Goal: Find specific page/section: Find specific page/section

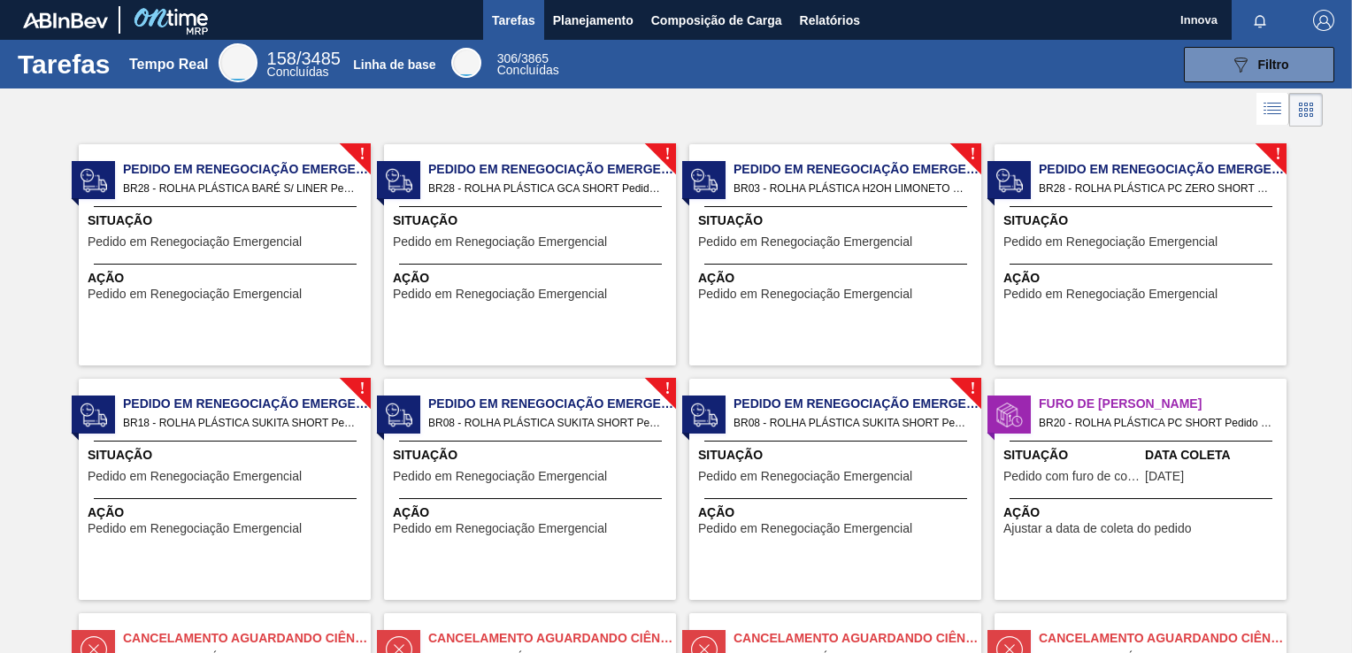
click at [265, 235] on span "Pedido em Renegociação Emergencial" at bounding box center [195, 241] width 214 height 13
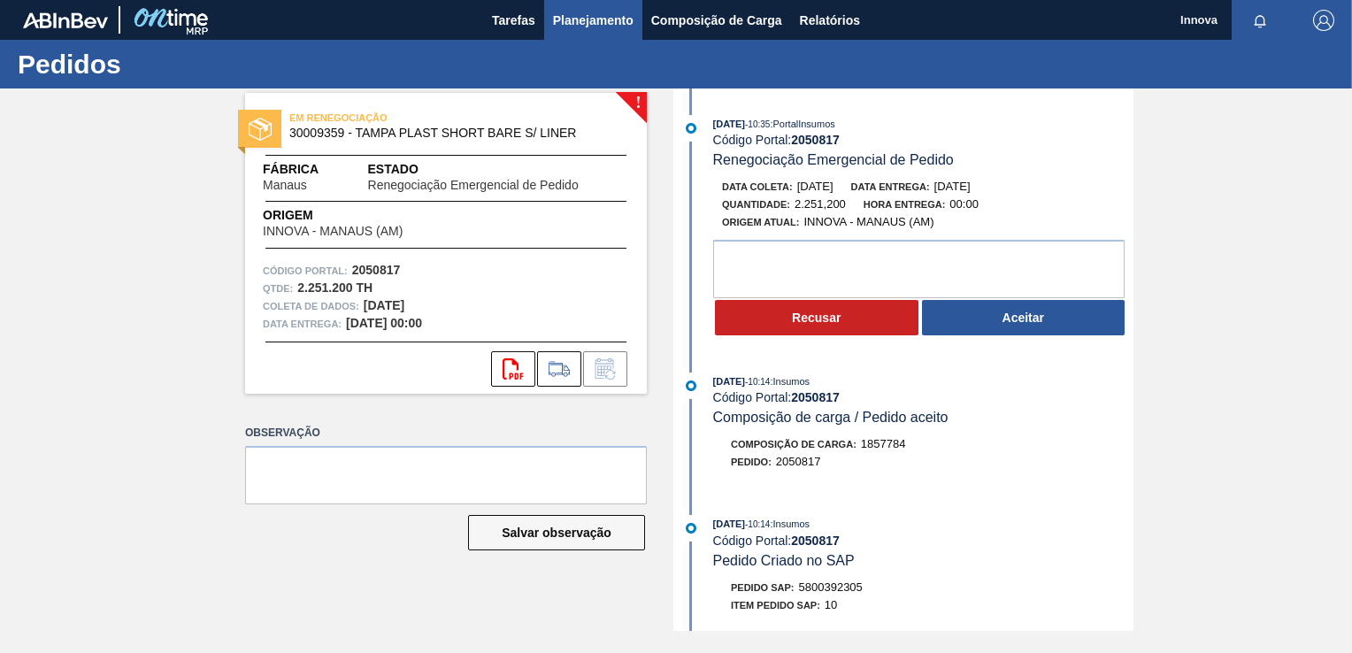
click at [600, 20] on span "Planejamento" at bounding box center [593, 20] width 81 height 21
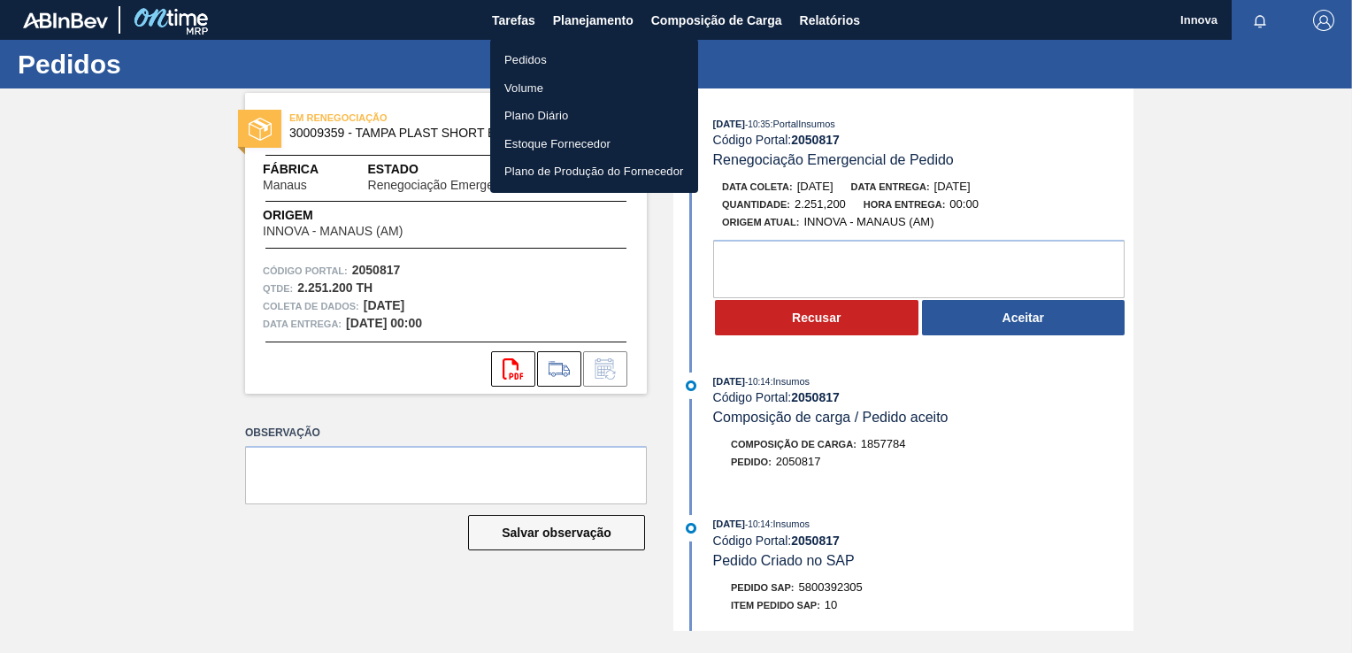
click at [554, 58] on li "Pedidos" at bounding box center [594, 60] width 208 height 28
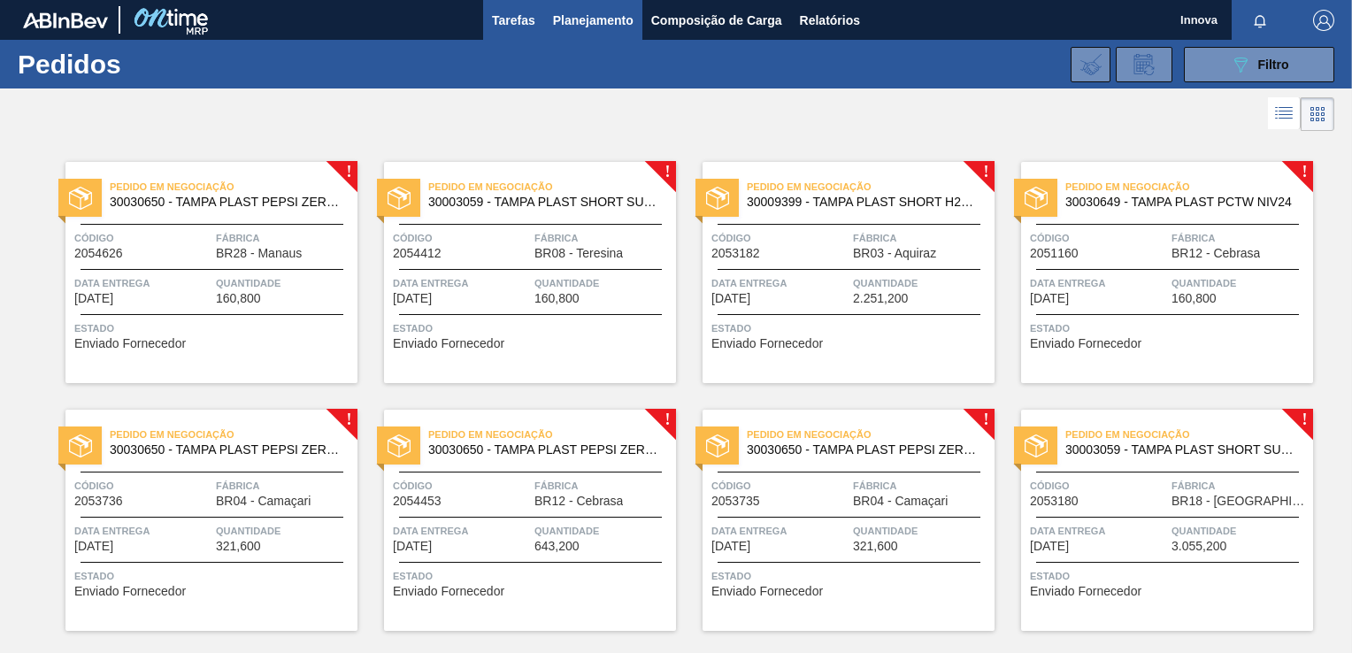
click at [506, 35] on button "Tarefas" at bounding box center [513, 20] width 61 height 40
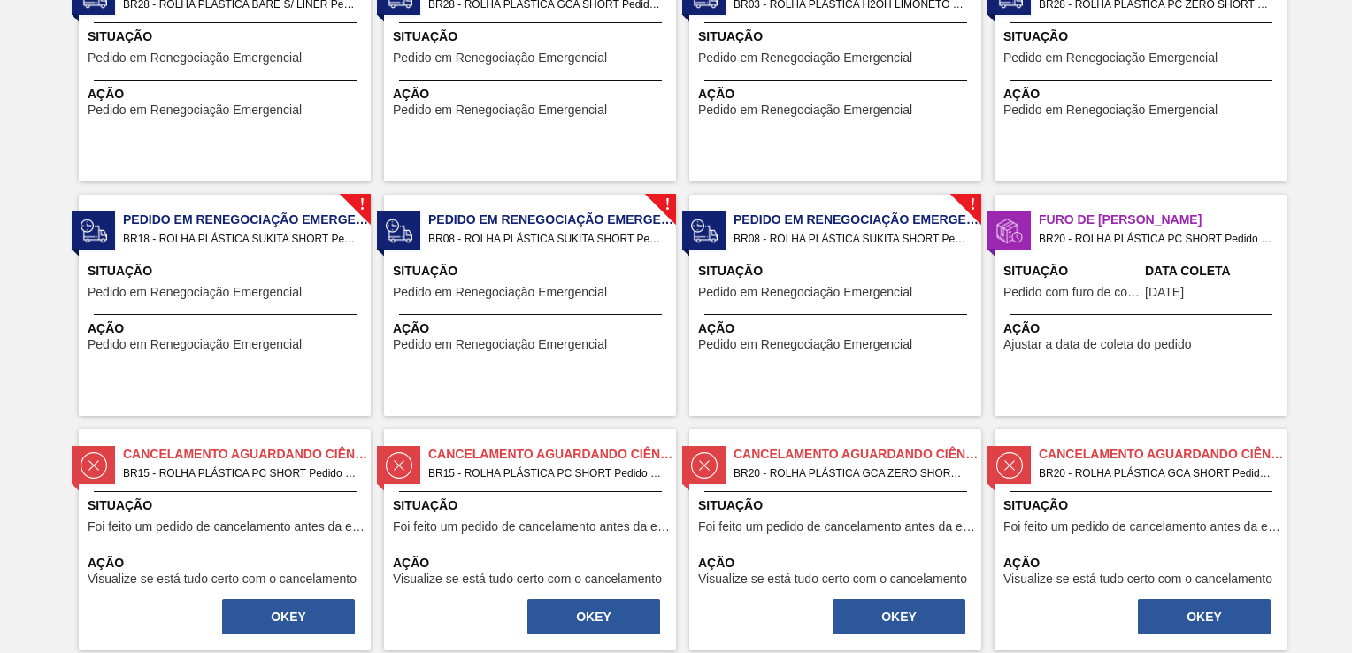
scroll to position [177, 0]
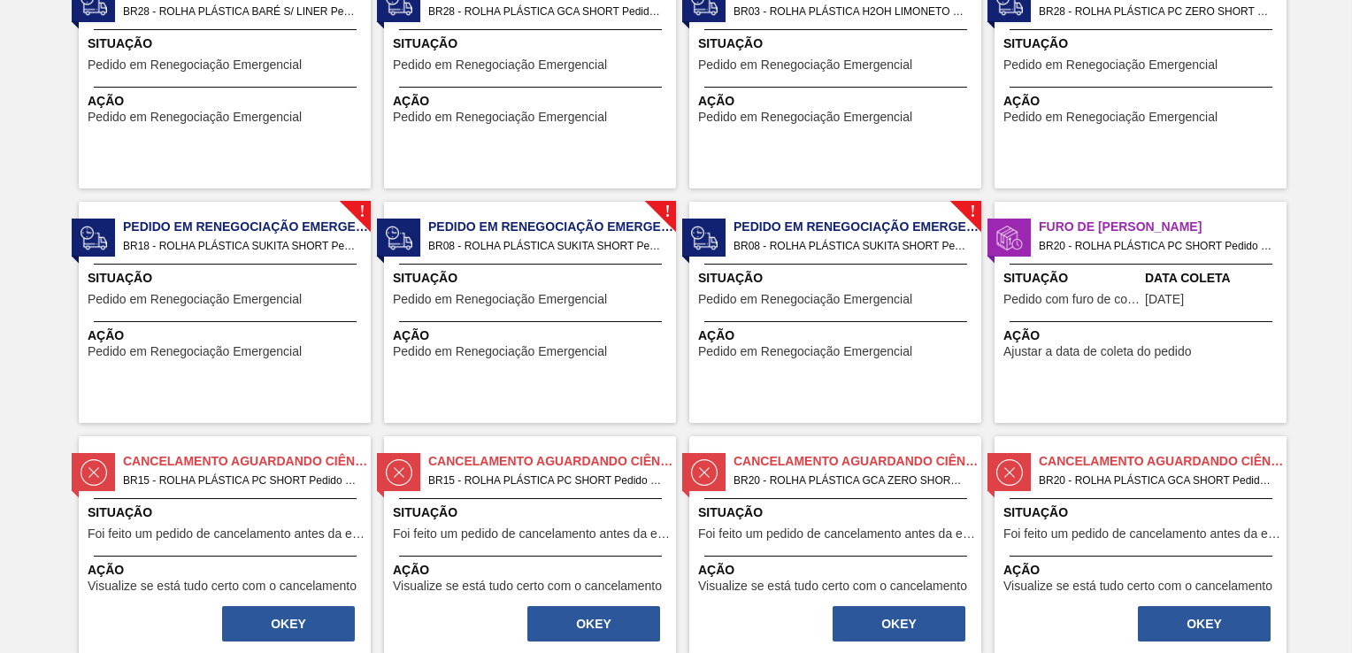
click at [830, 273] on span "Situação" at bounding box center [837, 278] width 279 height 19
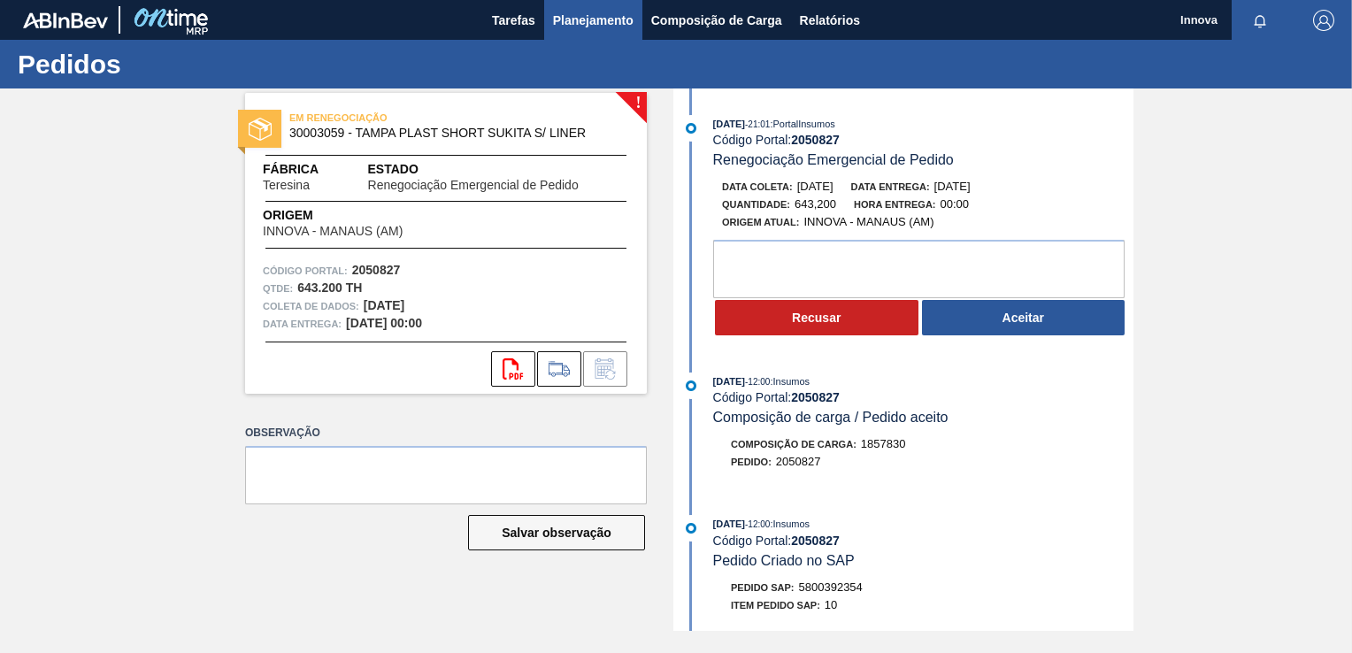
click at [579, 16] on span "Planejamento" at bounding box center [593, 20] width 81 height 21
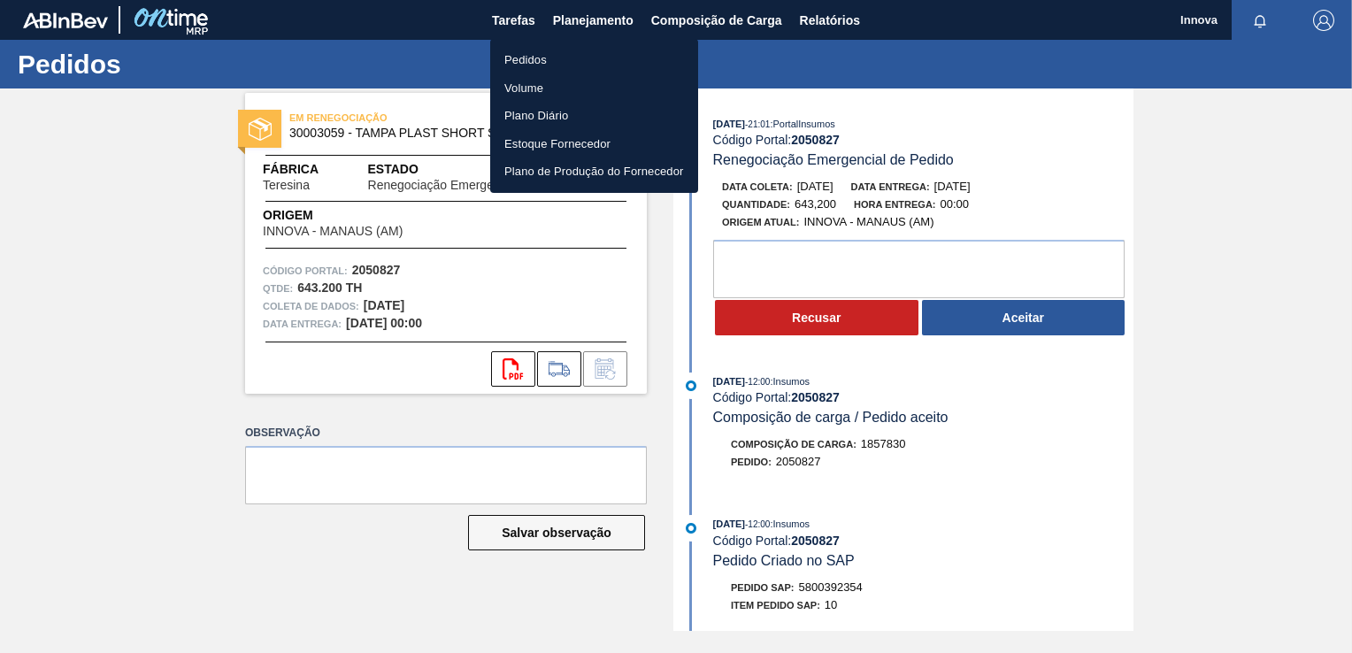
click at [515, 48] on li "Pedidos" at bounding box center [594, 60] width 208 height 28
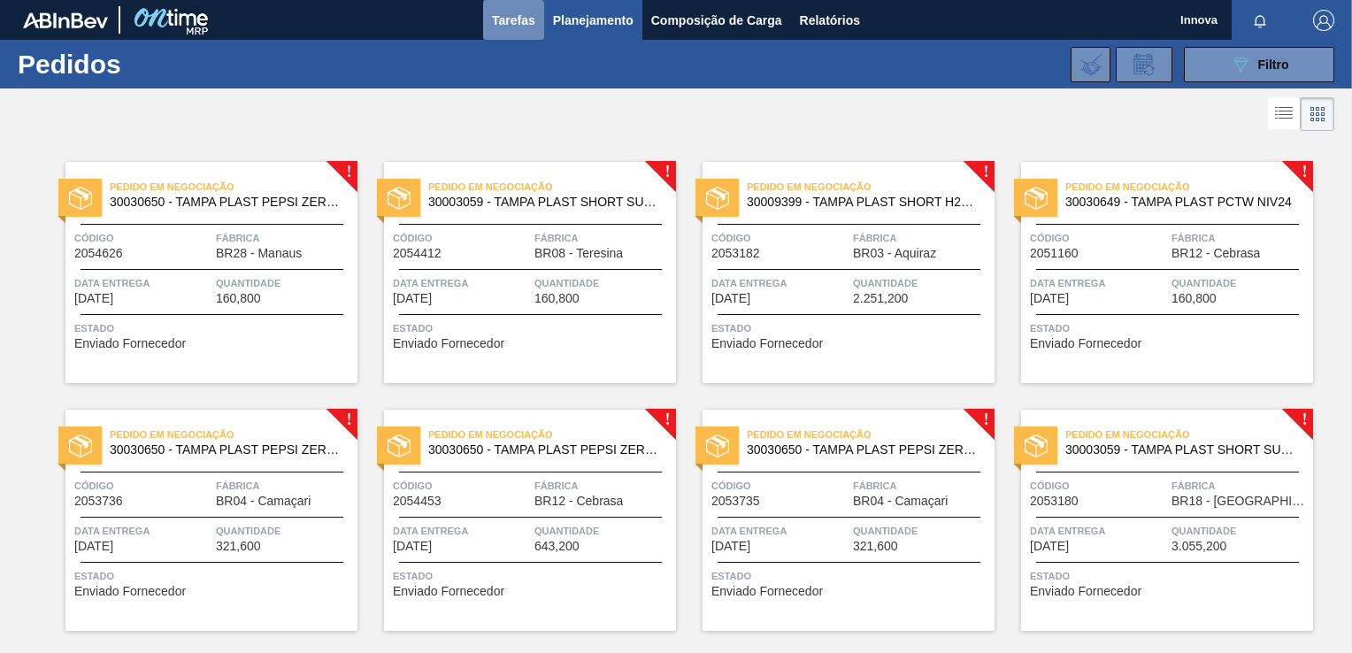
click at [518, 26] on span "Tarefas" at bounding box center [513, 20] width 43 height 21
